Goal: Navigation & Orientation: Find specific page/section

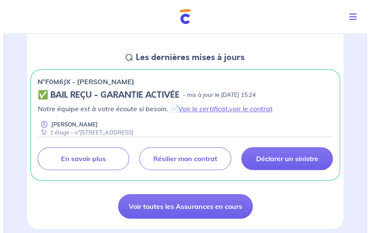
scroll to position [127, 0]
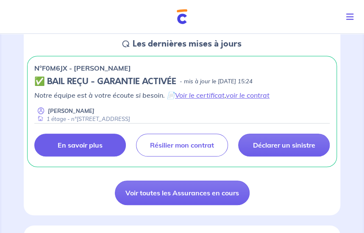
click at [95, 146] on p "En savoir plus" at bounding box center [80, 145] width 45 height 8
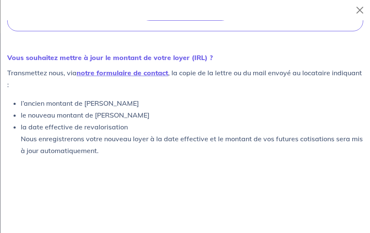
scroll to position [432, 0]
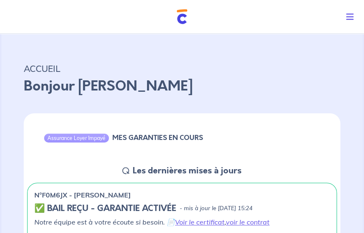
click at [348, 17] on icon "Toggle navigation" at bounding box center [350, 17] width 8 height 8
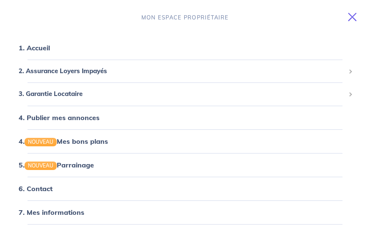
click at [352, 17] on icon "Toggle navigation" at bounding box center [352, 17] width 8 height 8
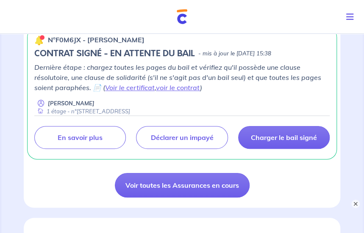
scroll to position [169, 0]
